Goal: Information Seeking & Learning: Learn about a topic

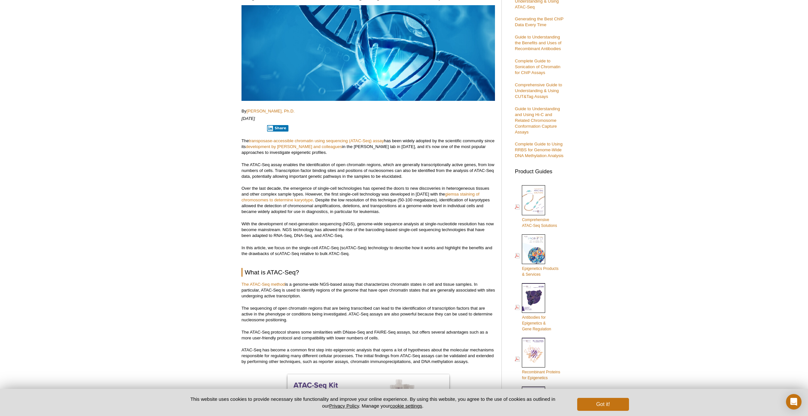
scroll to position [129, 0]
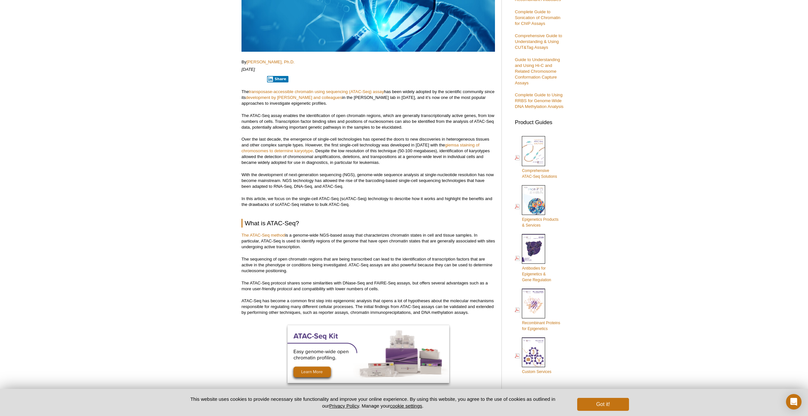
click at [395, 207] on p "In this article, we focus on the single-cell ATAC-Seq (scATAC-Seq) technology t…" at bounding box center [367, 202] width 253 height 12
click at [355, 237] on p "The ATAC-Seq method is a genome-wide NGS-based assay that characterizes chromat…" at bounding box center [367, 241] width 253 height 17
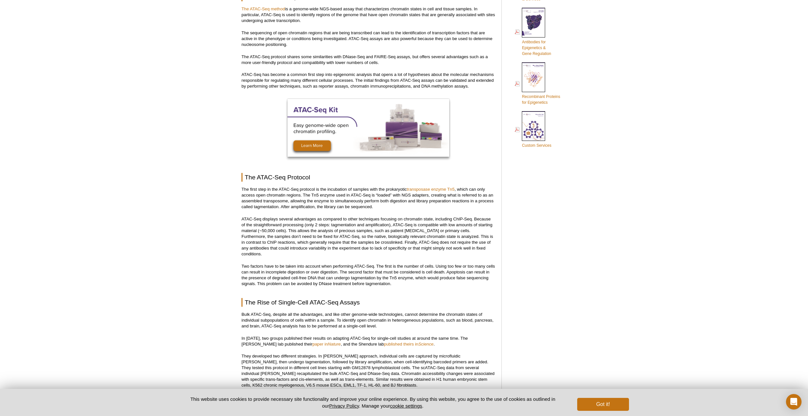
scroll to position [518, 0]
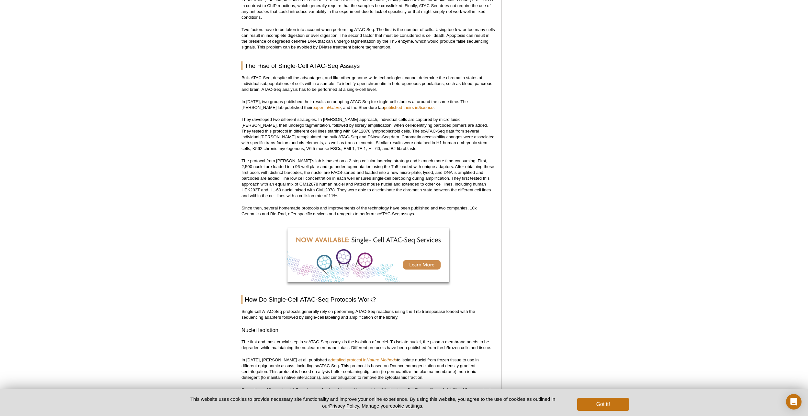
scroll to position [647, 0]
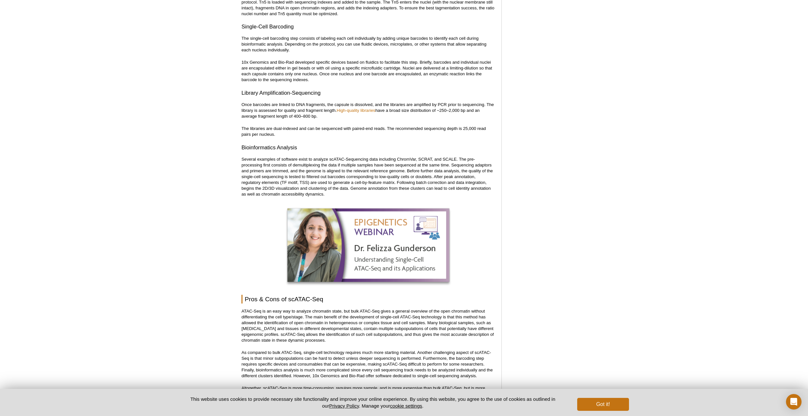
scroll to position [1061, 0]
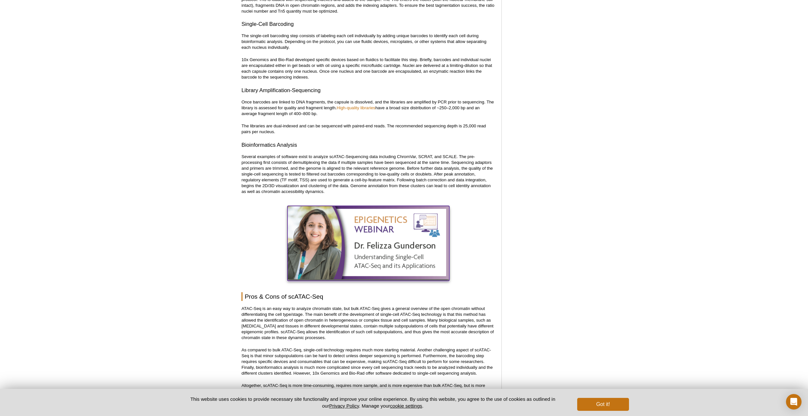
click at [415, 214] on img at bounding box center [368, 243] width 162 height 74
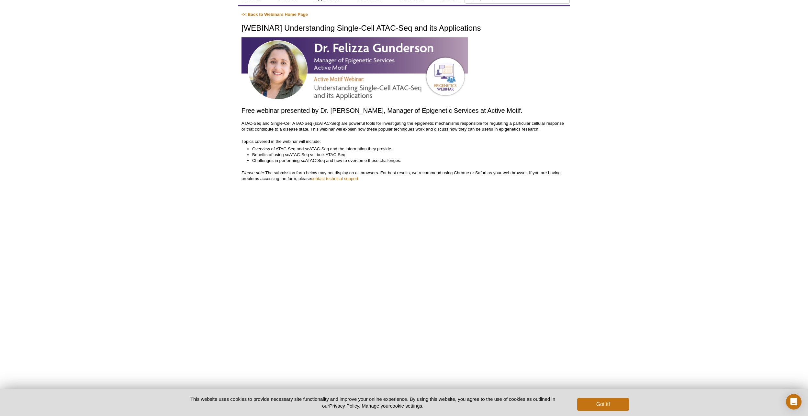
scroll to position [65, 0]
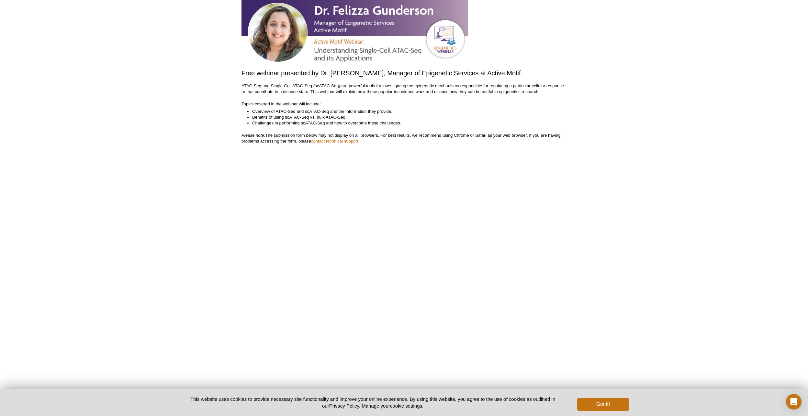
click at [159, 240] on div "Active Motif Logo Enabling Epigenetics Research 0 Search Skip to content Active…" at bounding box center [404, 216] width 808 height 563
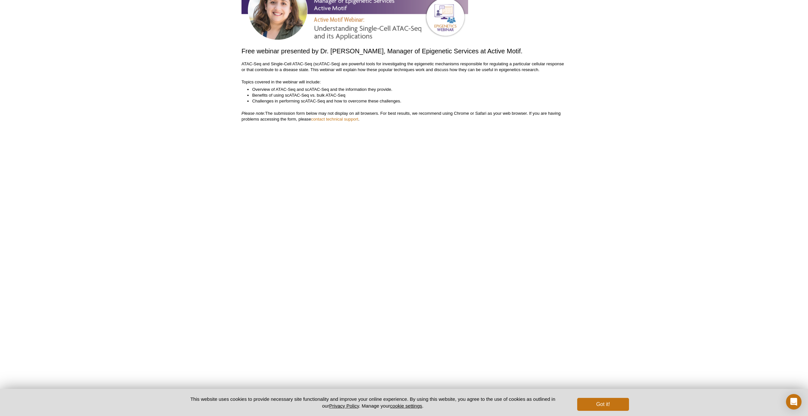
scroll to position [97, 0]
